Goal: Transaction & Acquisition: Purchase product/service

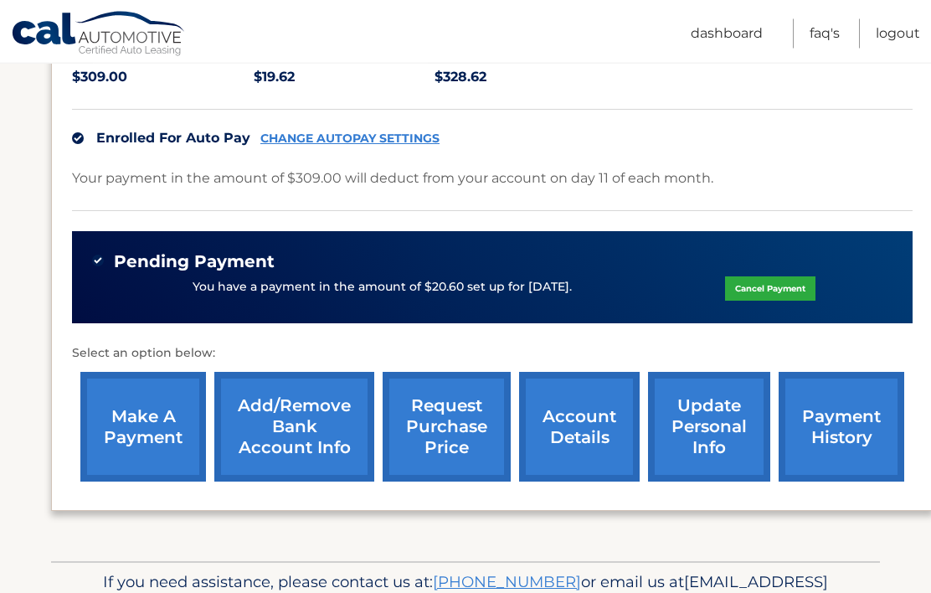
scroll to position [376, 0]
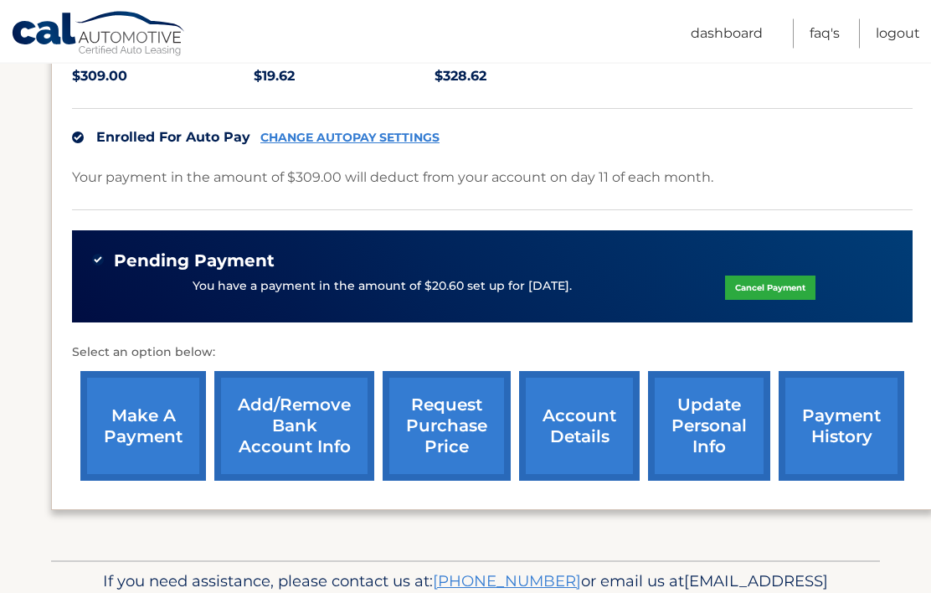
click at [147, 437] on link "make a payment" at bounding box center [143, 427] width 126 height 110
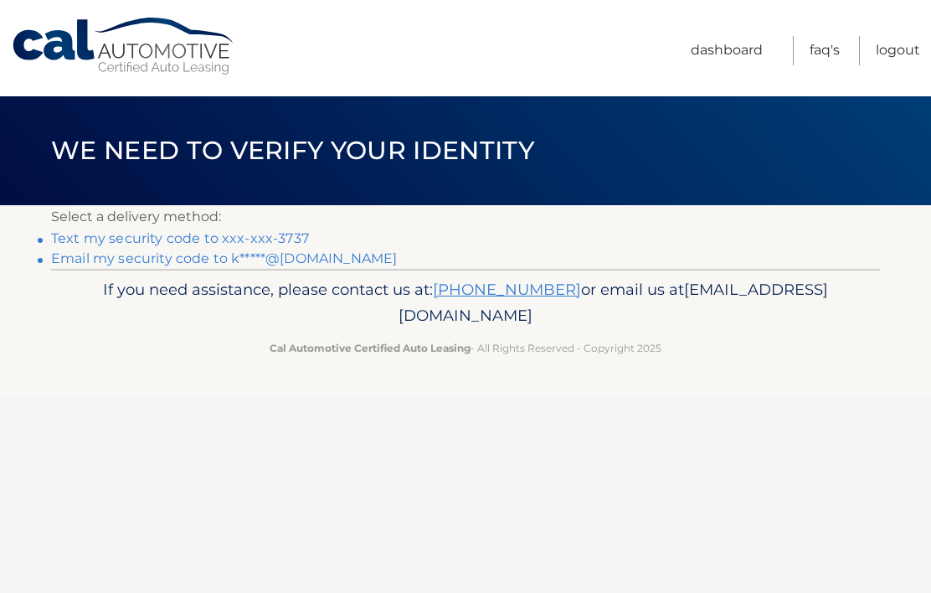
click at [257, 238] on link "Text my security code to xxx-xxx-3737" at bounding box center [180, 238] width 258 height 16
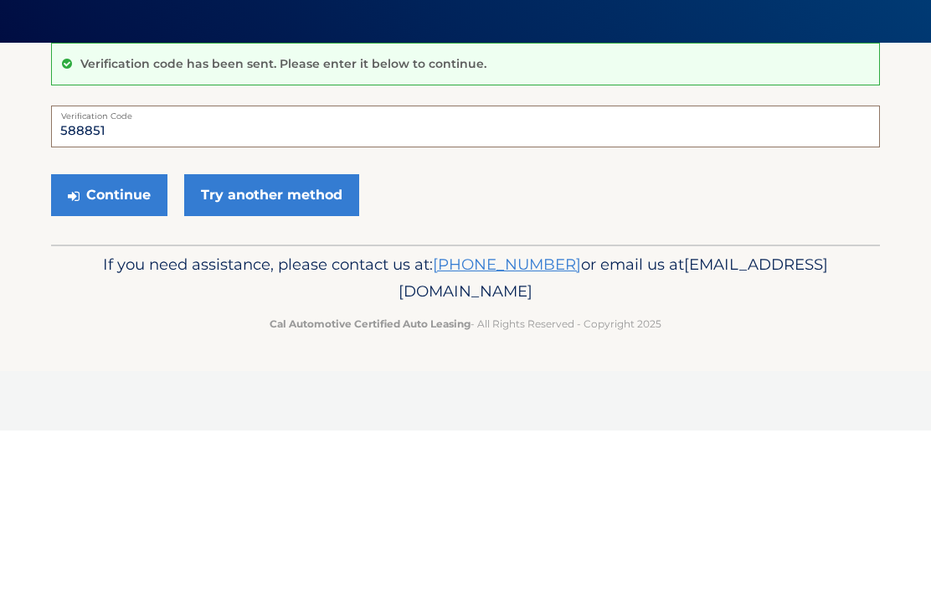
type input "588851"
click at [125, 337] on button "Continue" at bounding box center [109, 358] width 116 height 42
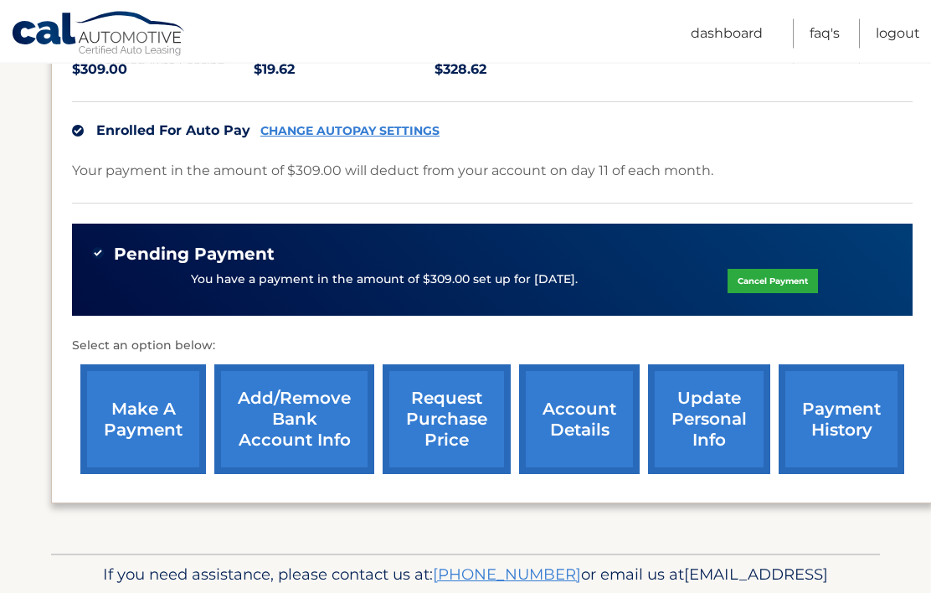
scroll to position [384, 0]
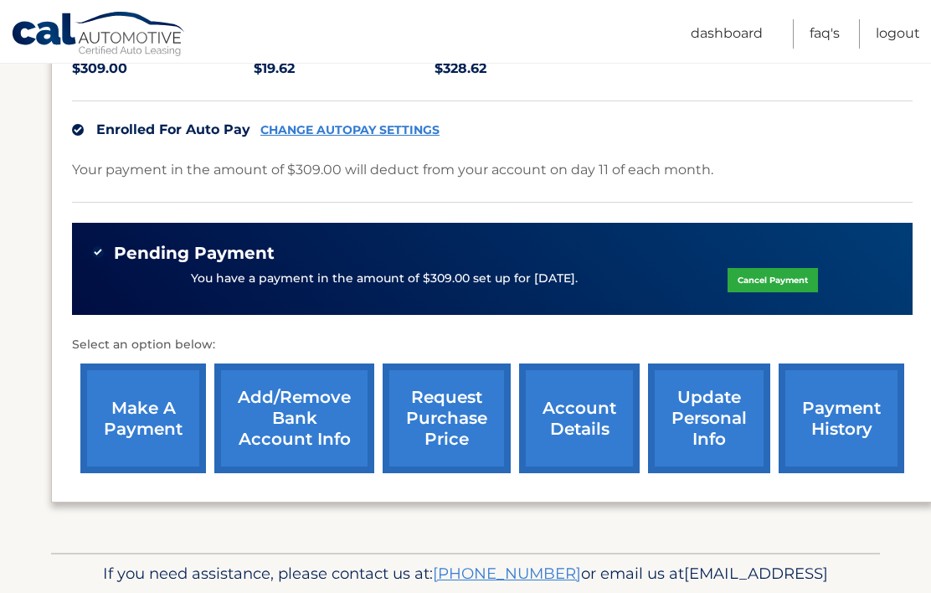
click at [148, 414] on link "make a payment" at bounding box center [143, 418] width 126 height 110
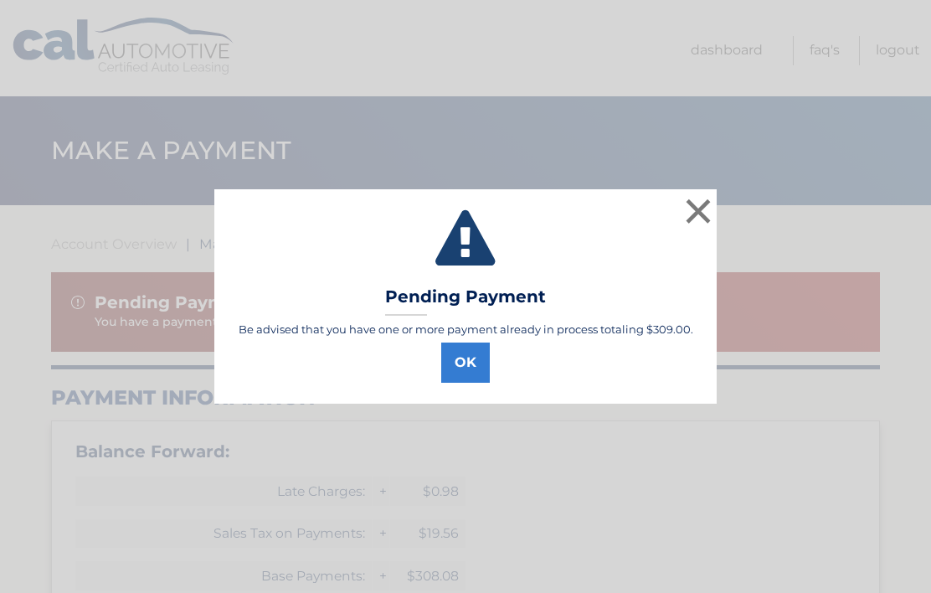
select select "ZDE1MTAzMWQtN2ZmMS00YjZiLWI4OTktY2ZhMGM5YWIwODkz"
click at [454, 356] on button "OK" at bounding box center [465, 362] width 49 height 40
